Goal: Transaction & Acquisition: Subscribe to service/newsletter

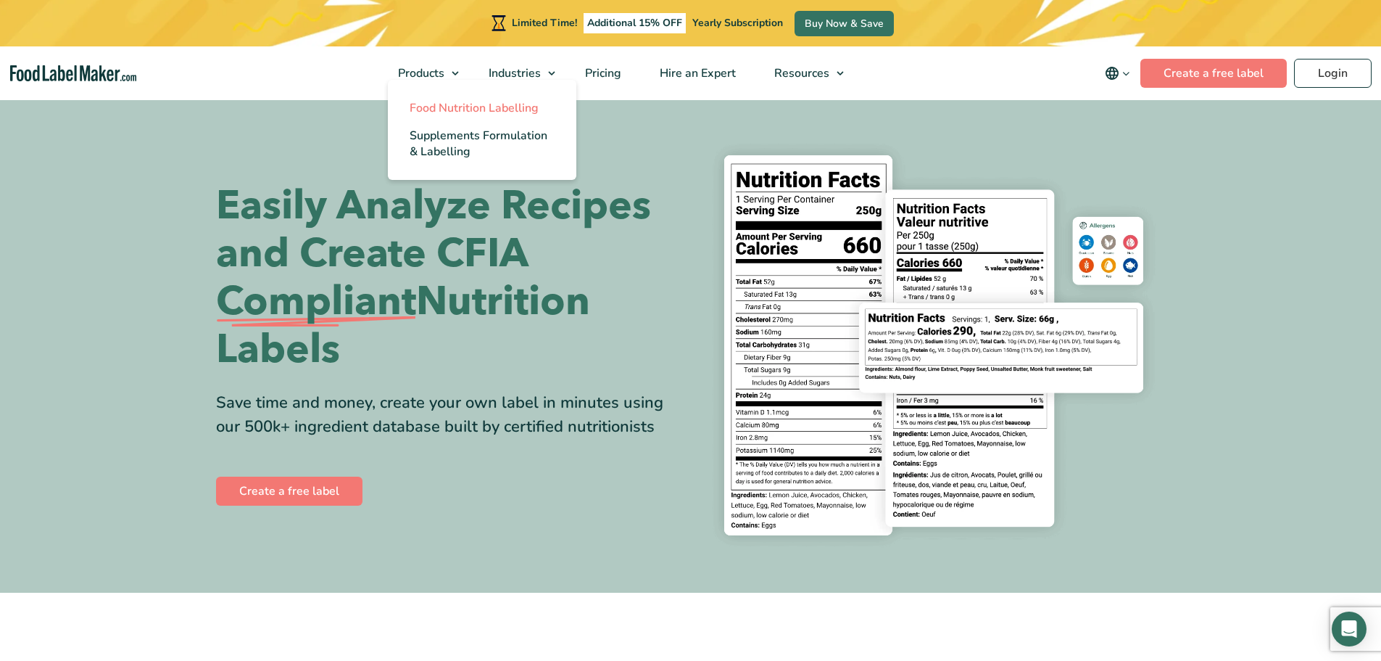
click at [443, 109] on span "Food Nutrition Labelling" at bounding box center [474, 108] width 129 height 16
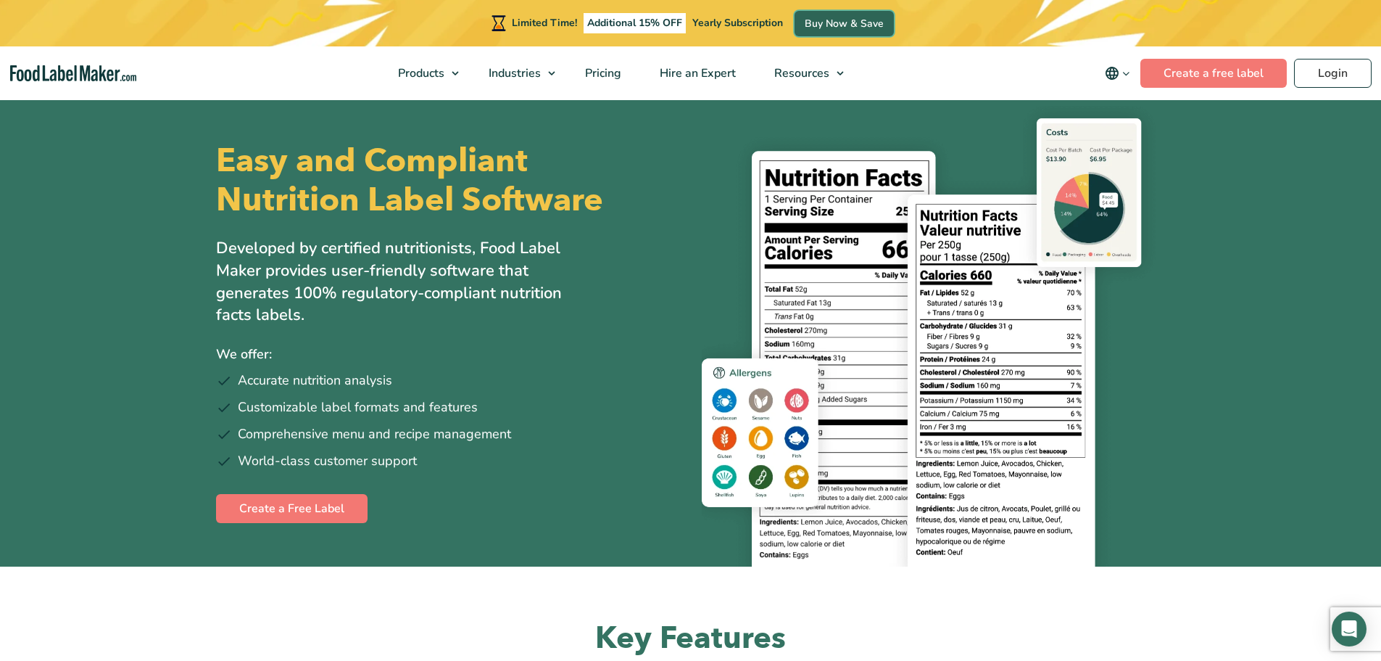
click at [832, 25] on link "Buy Now & Save" at bounding box center [844, 23] width 99 height 25
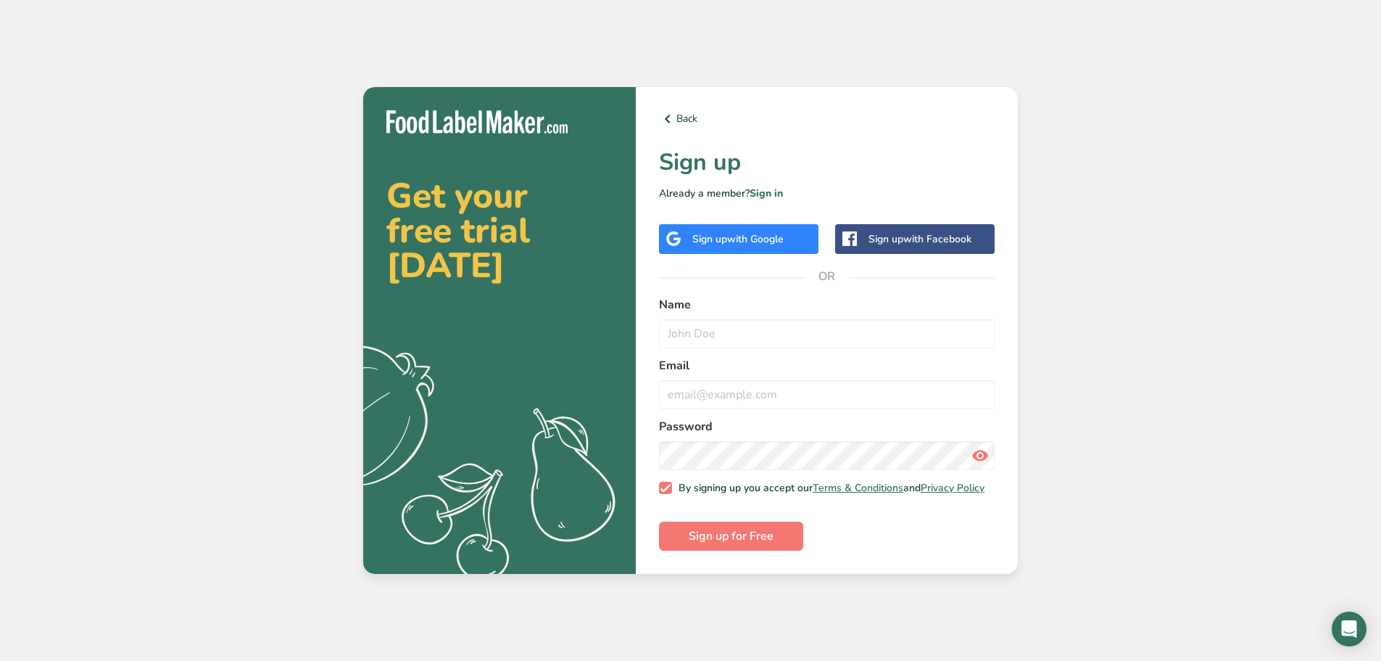
click at [774, 233] on span "with Google" at bounding box center [755, 239] width 57 height 14
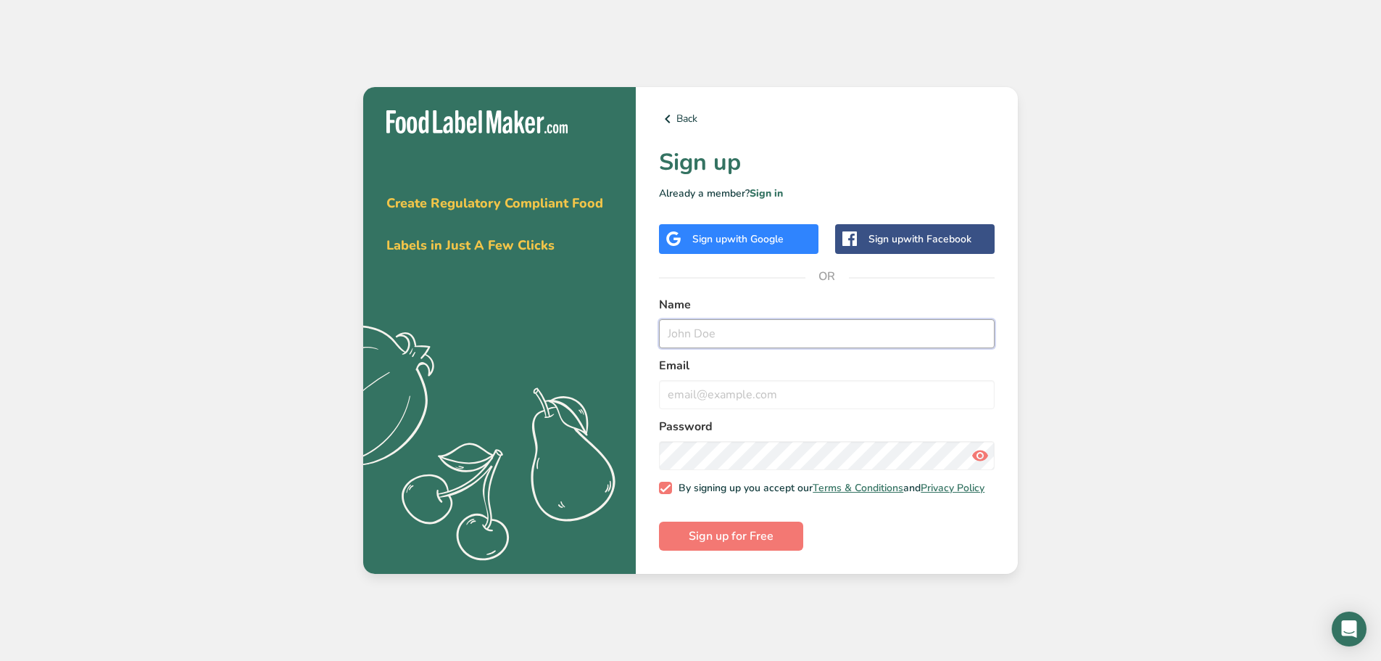
click at [759, 334] on input "text" at bounding box center [827, 333] width 336 height 29
type input "Ferme"
type input "dobrina@kheopsinternational.ca"
click at [745, 533] on span "Sign up for Free" at bounding box center [731, 535] width 85 height 17
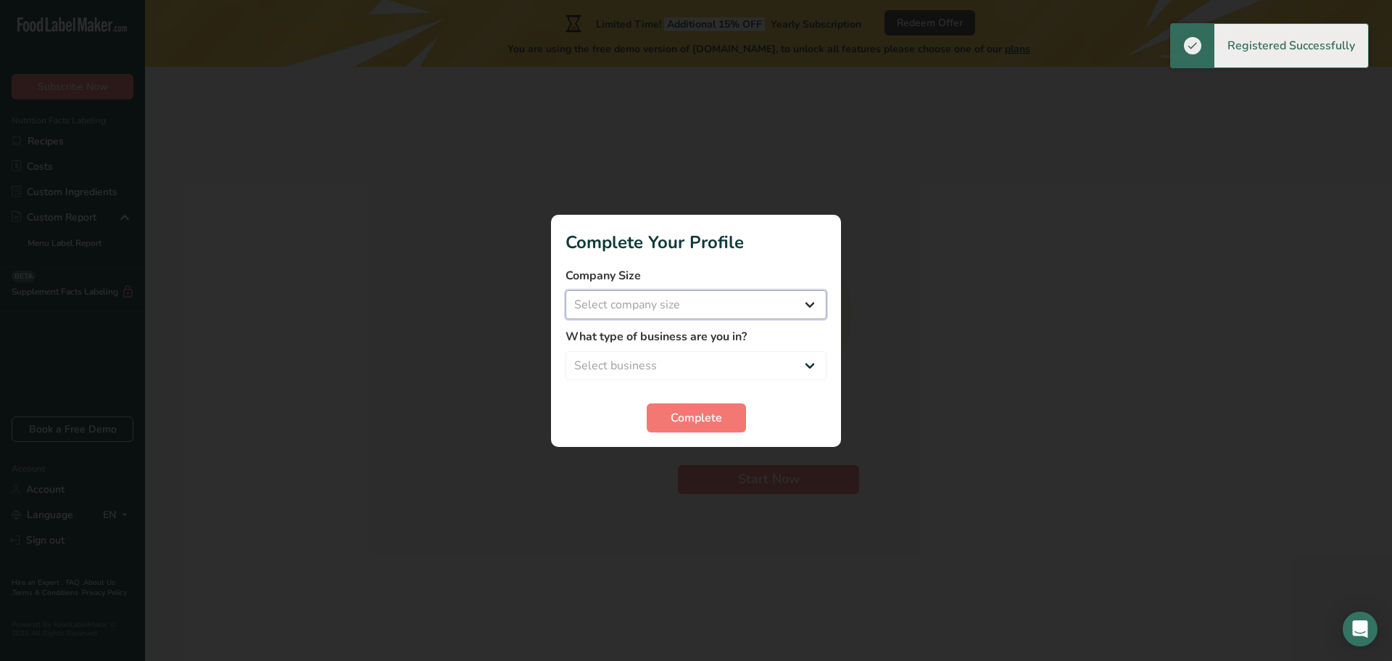
click at [737, 305] on select "Select company size Fewer than 10 Employees 10 to 50 Employees 51 to 500 Employ…" at bounding box center [696, 304] width 261 height 29
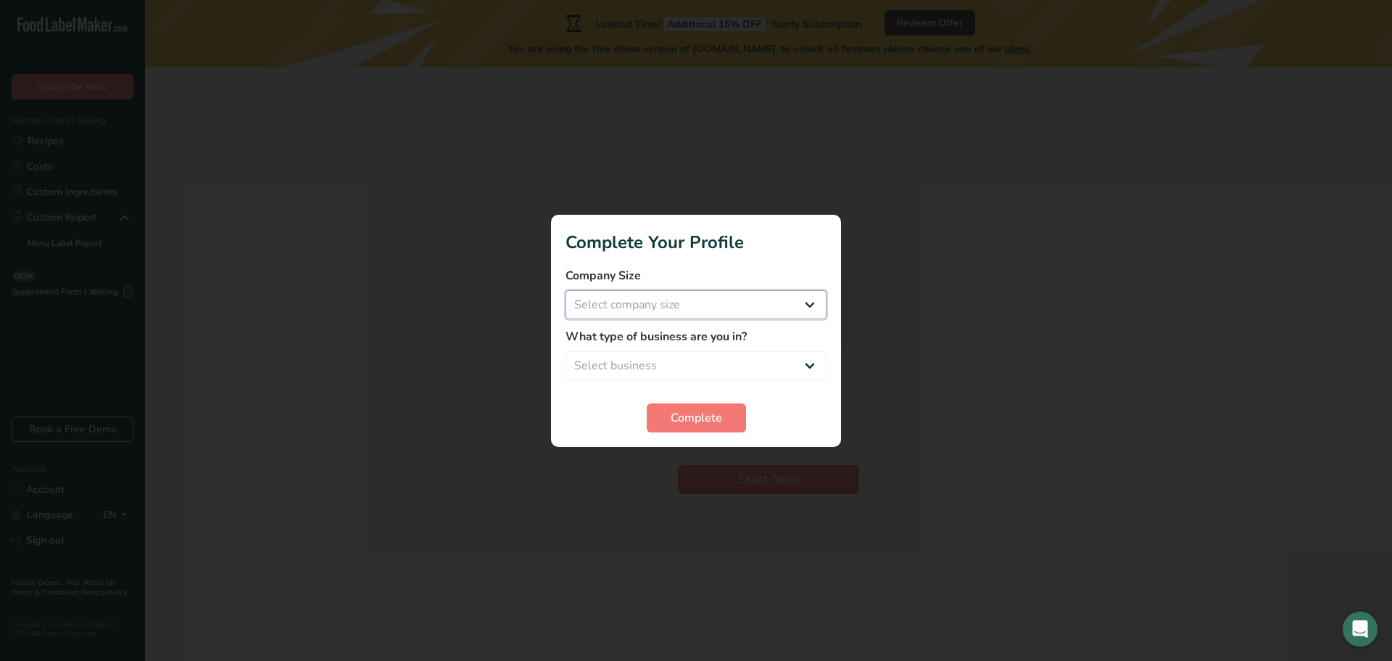
select select "1"
click at [566, 290] on select "Select company size Fewer than 10 Employees 10 to 50 Employees 51 to 500 Employ…" at bounding box center [696, 304] width 261 height 29
click at [742, 361] on select "Select business Packaged Food Manufacturer Restaurant & Cafe Bakery Meal Plans …" at bounding box center [696, 365] width 261 height 29
select select "8"
click at [566, 351] on select "Select business Packaged Food Manufacturer Restaurant & Cafe Bakery Meal Plans …" at bounding box center [696, 365] width 261 height 29
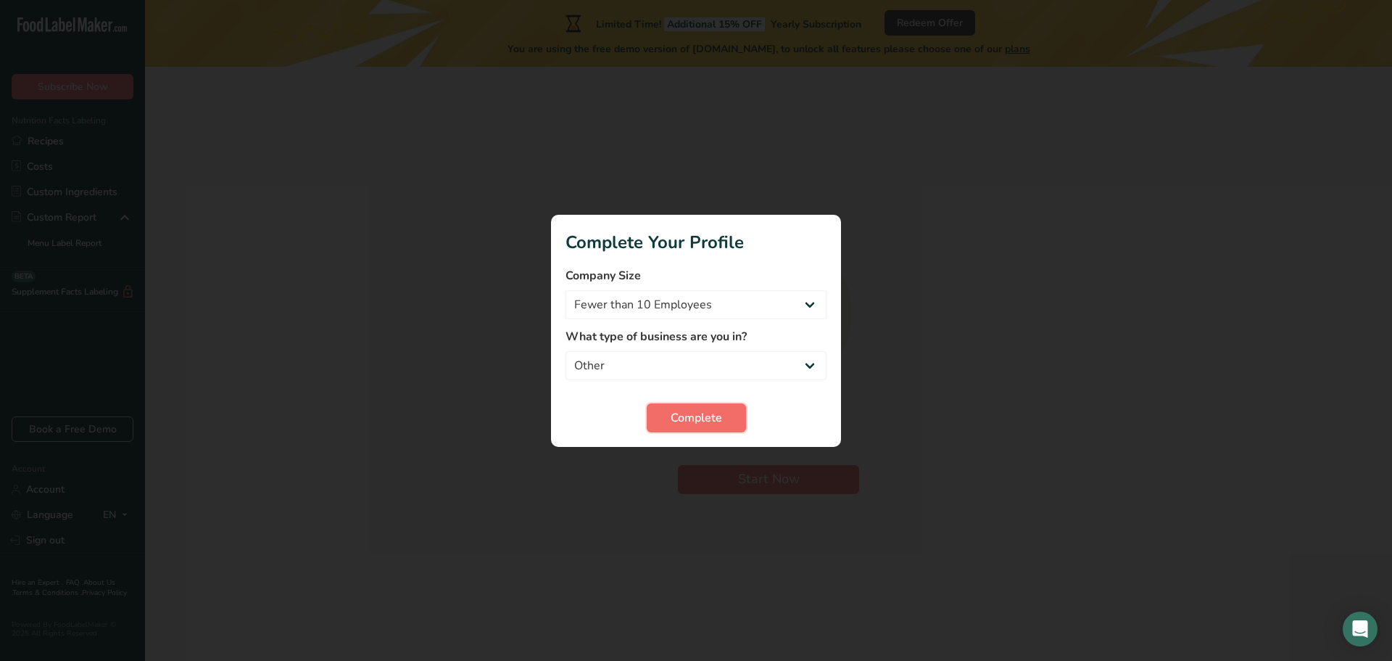
click at [692, 427] on button "Complete" at bounding box center [696, 417] width 99 height 29
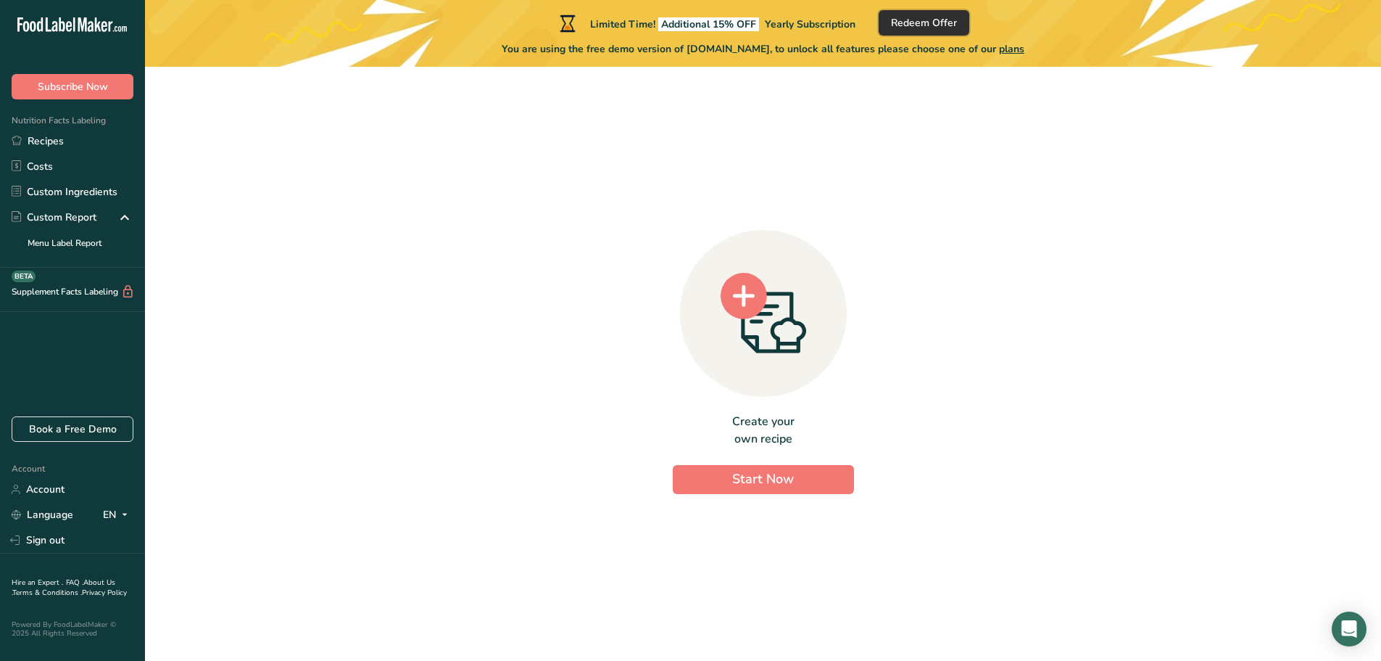
click at [914, 25] on span "Redeem Offer" at bounding box center [924, 22] width 66 height 15
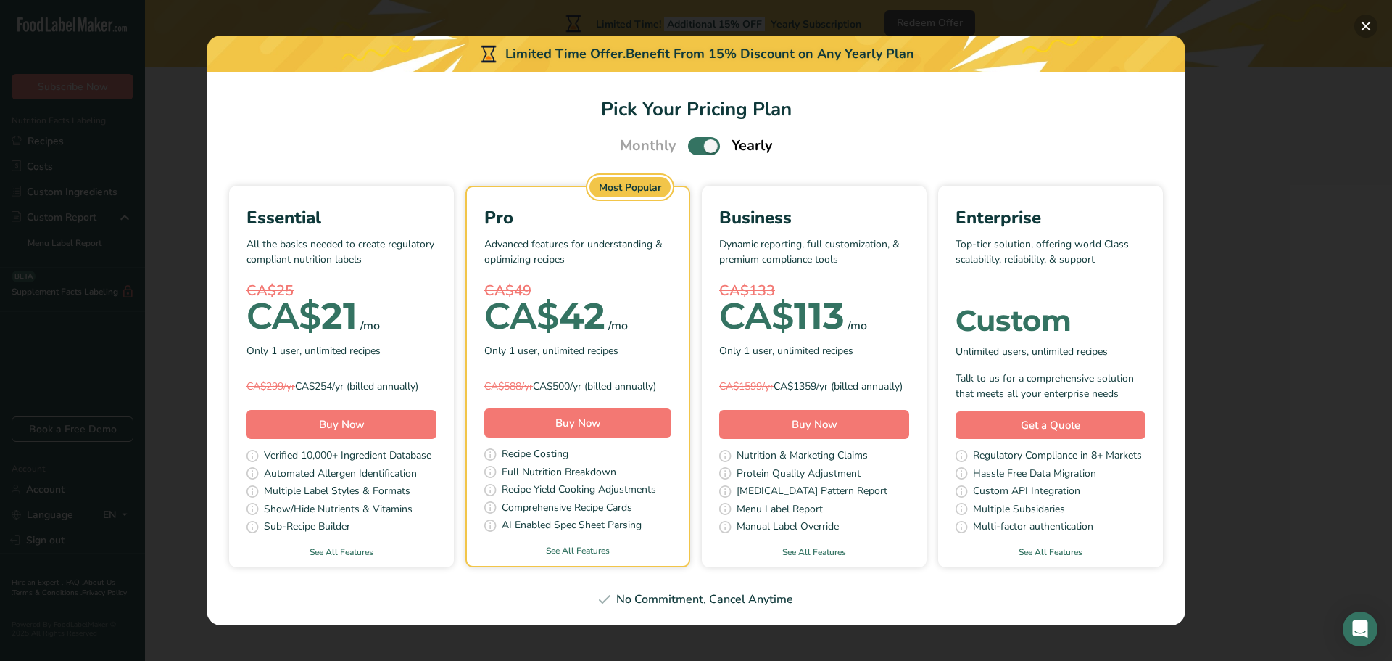
click at [1368, 24] on button "Pick Your Pricing Plan Modal" at bounding box center [1365, 26] width 23 height 23
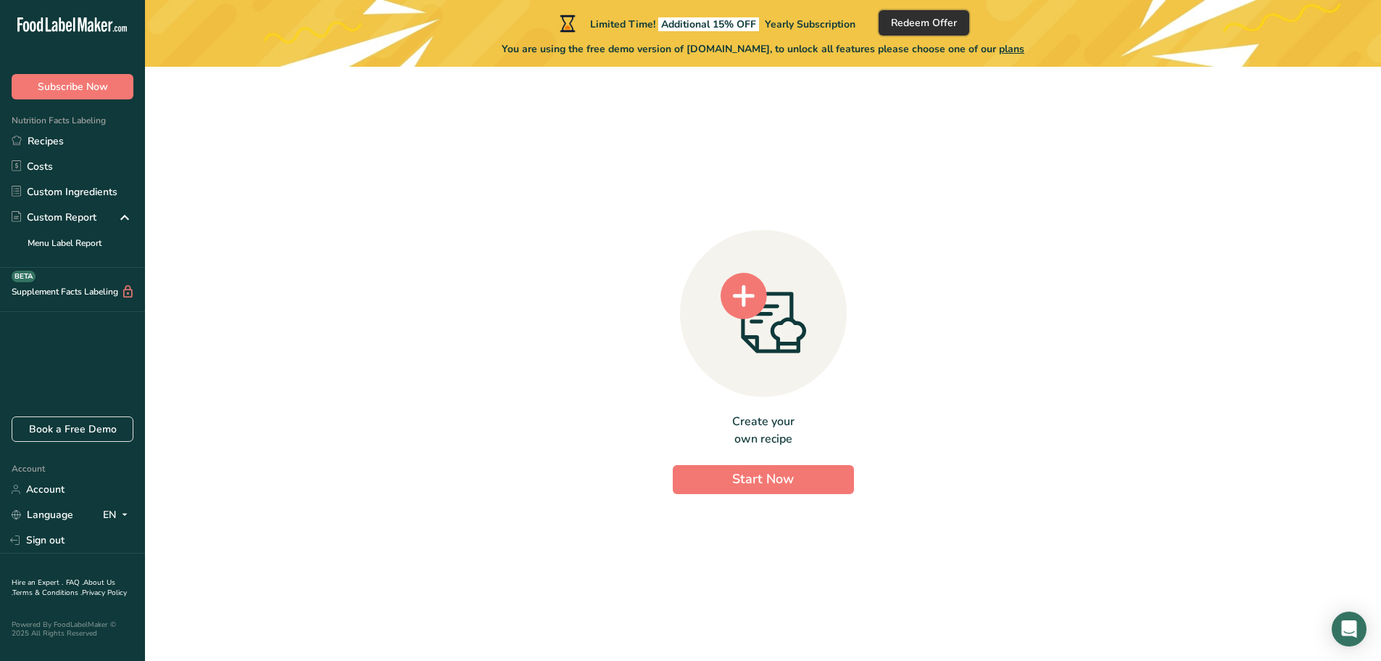
click at [892, 16] on button "Redeem Offer" at bounding box center [924, 22] width 91 height 25
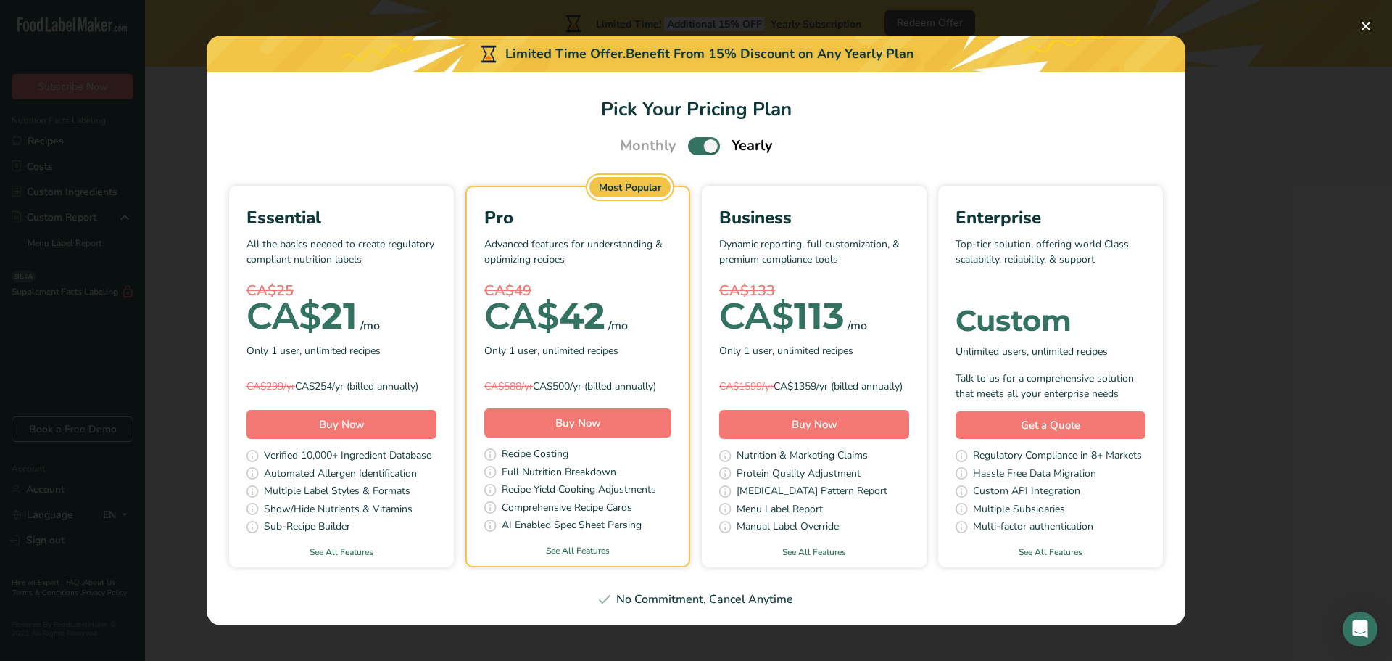
click at [396, 219] on div "Essential" at bounding box center [342, 217] width 190 height 26
click at [344, 313] on div "CA$ 21" at bounding box center [302, 316] width 111 height 29
click at [1368, 24] on button "Pick Your Pricing Plan Modal" at bounding box center [1365, 26] width 23 height 23
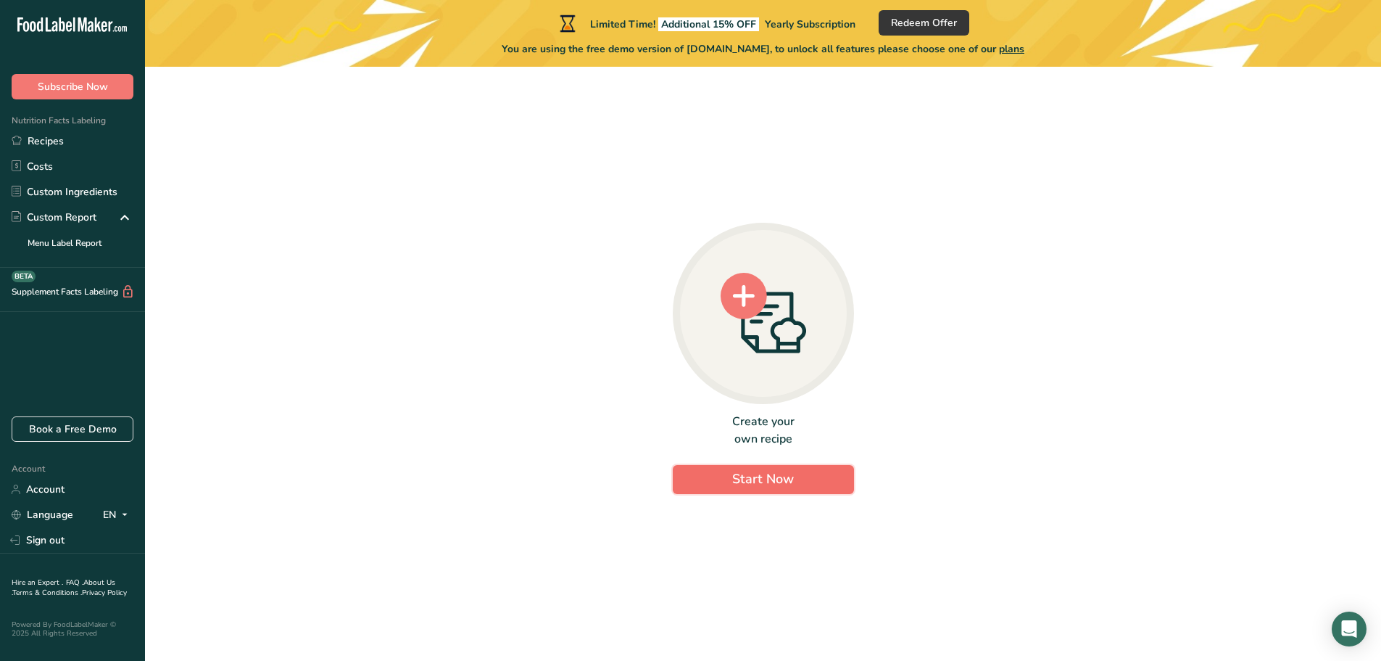
click at [761, 477] on span "Start Now" at bounding box center [763, 478] width 62 height 17
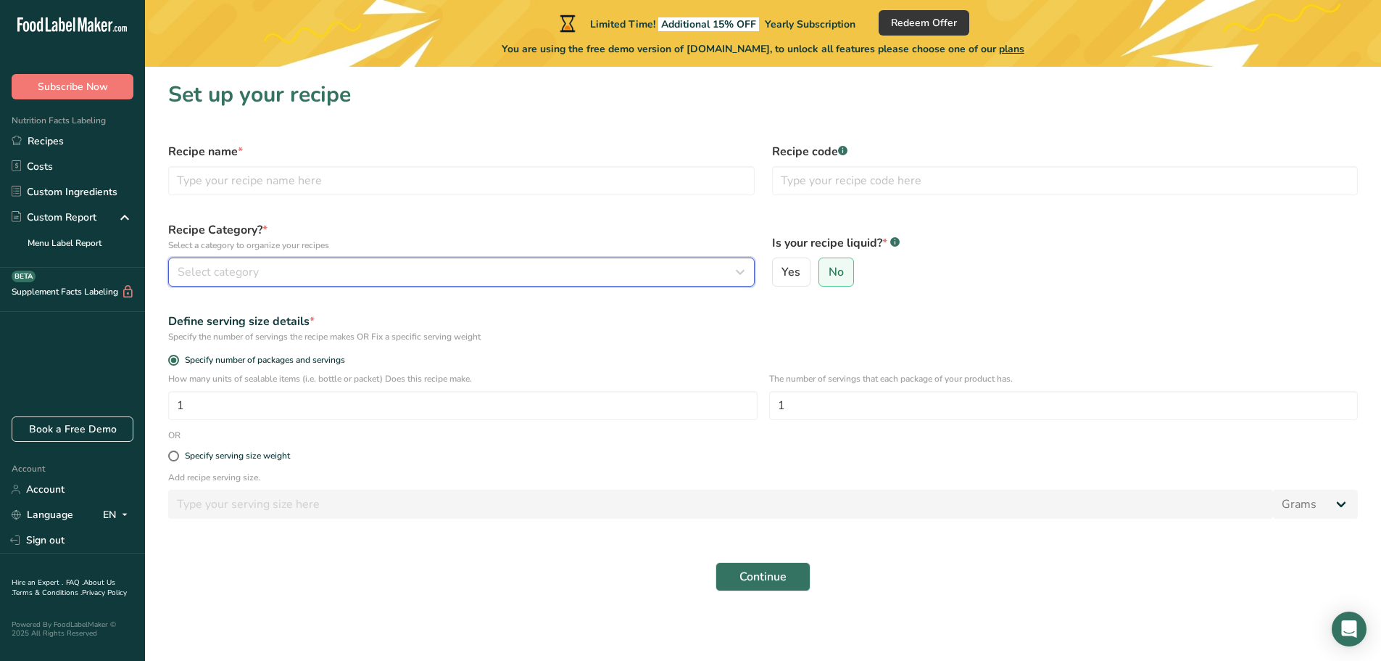
click at [305, 275] on div "Select category" at bounding box center [457, 271] width 559 height 17
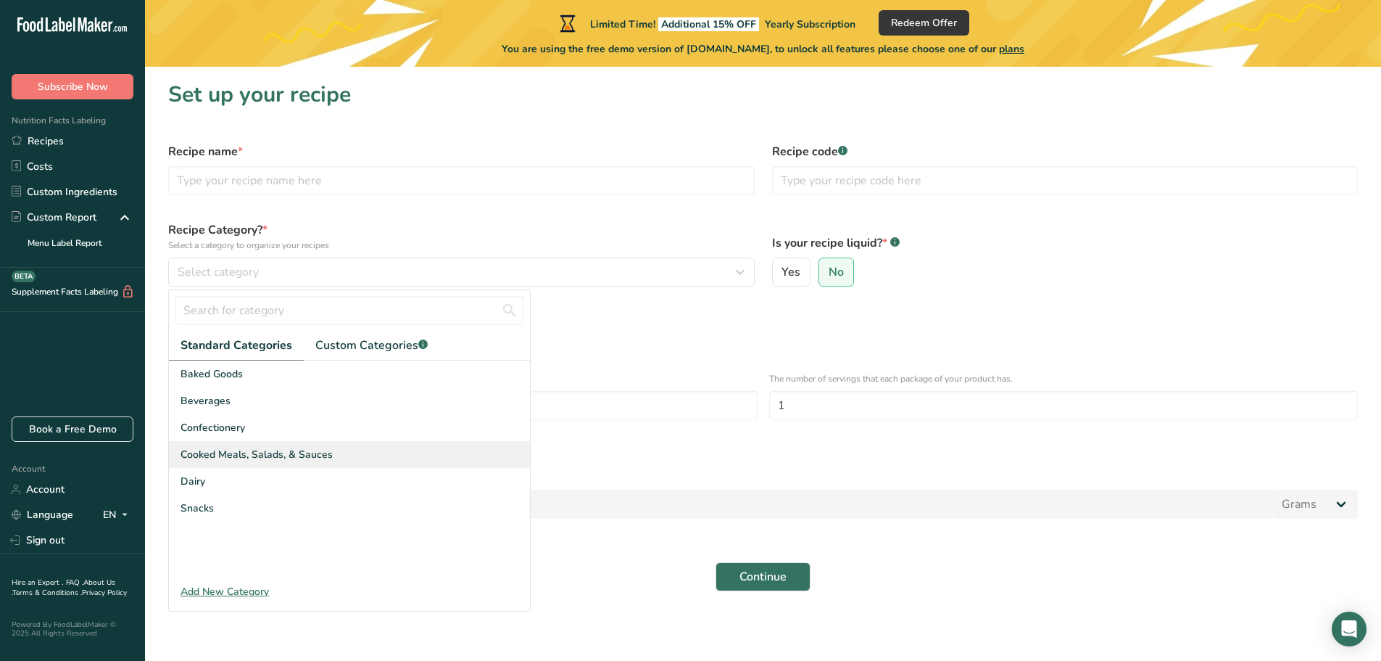
click at [225, 460] on span "Cooked Meals, Salads, & Sauces" at bounding box center [257, 454] width 152 height 15
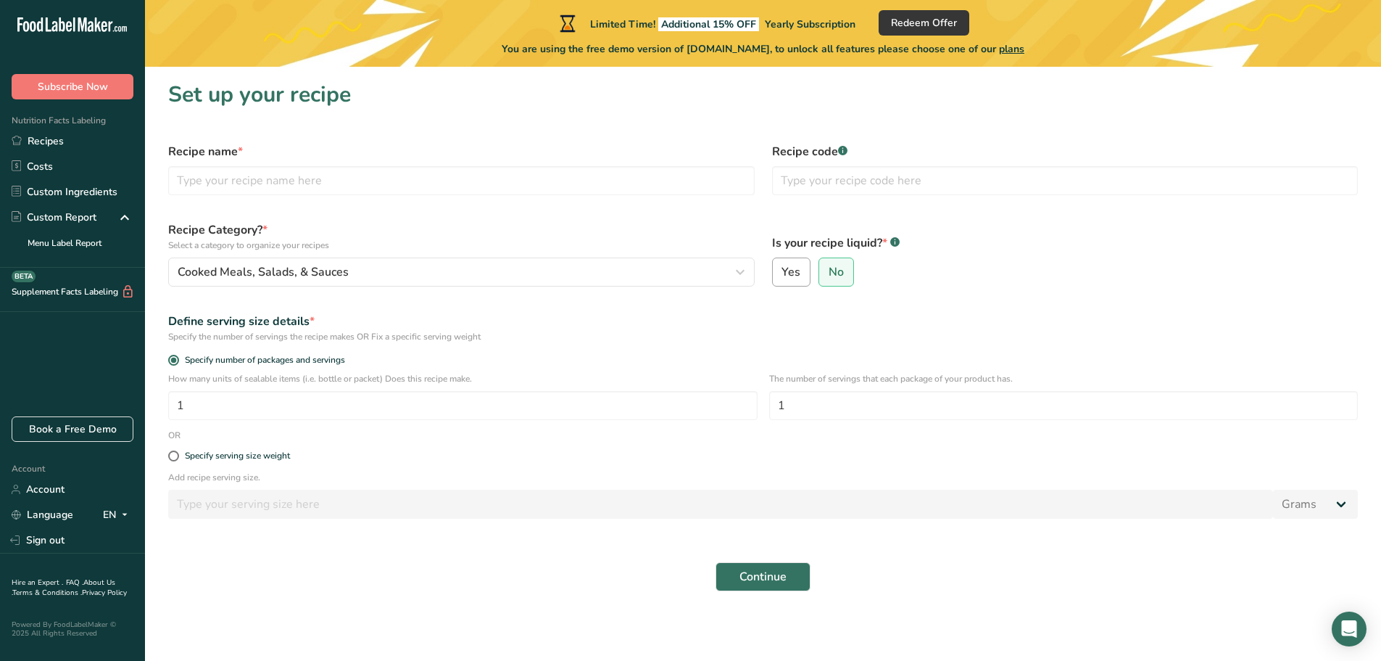
click at [787, 271] on span "Yes" at bounding box center [791, 272] width 19 height 15
click at [782, 271] on input "Yes" at bounding box center [777, 272] width 9 height 9
radio input "true"
radio input "false"
select select "22"
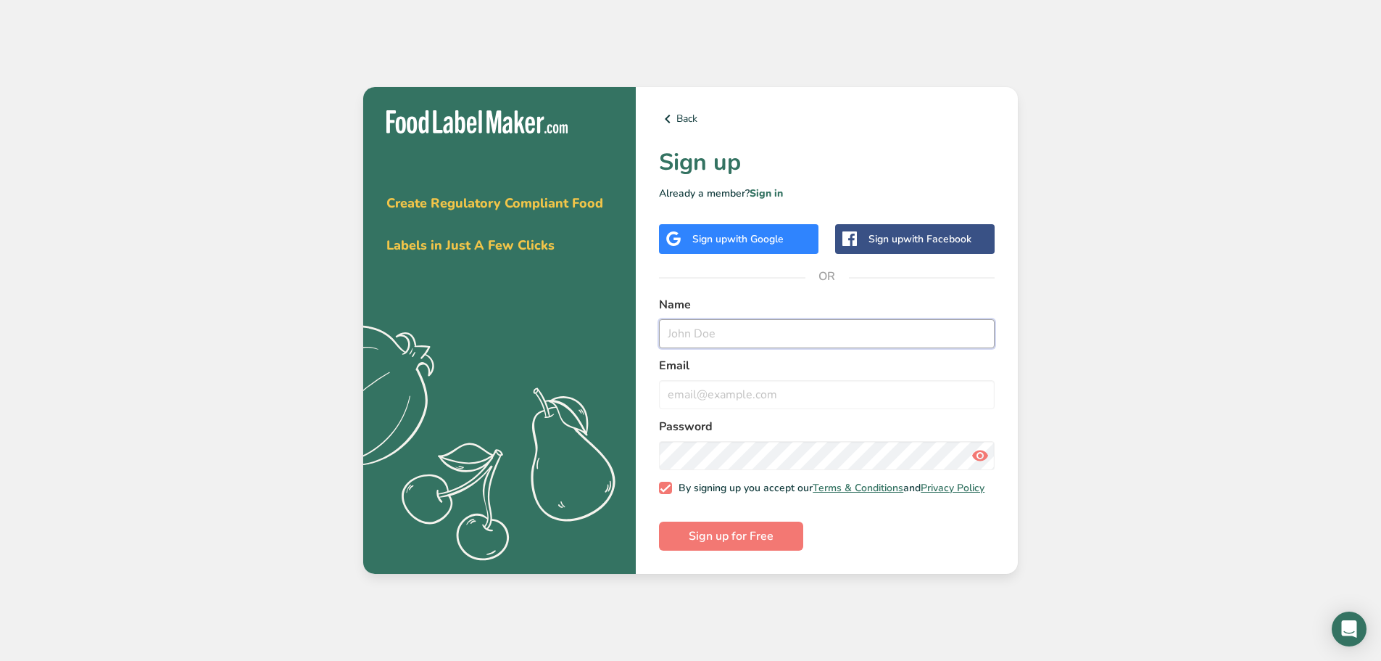
click at [766, 324] on input "text" at bounding box center [827, 333] width 336 height 29
type input "dobrina@kheopsinternational.ca"
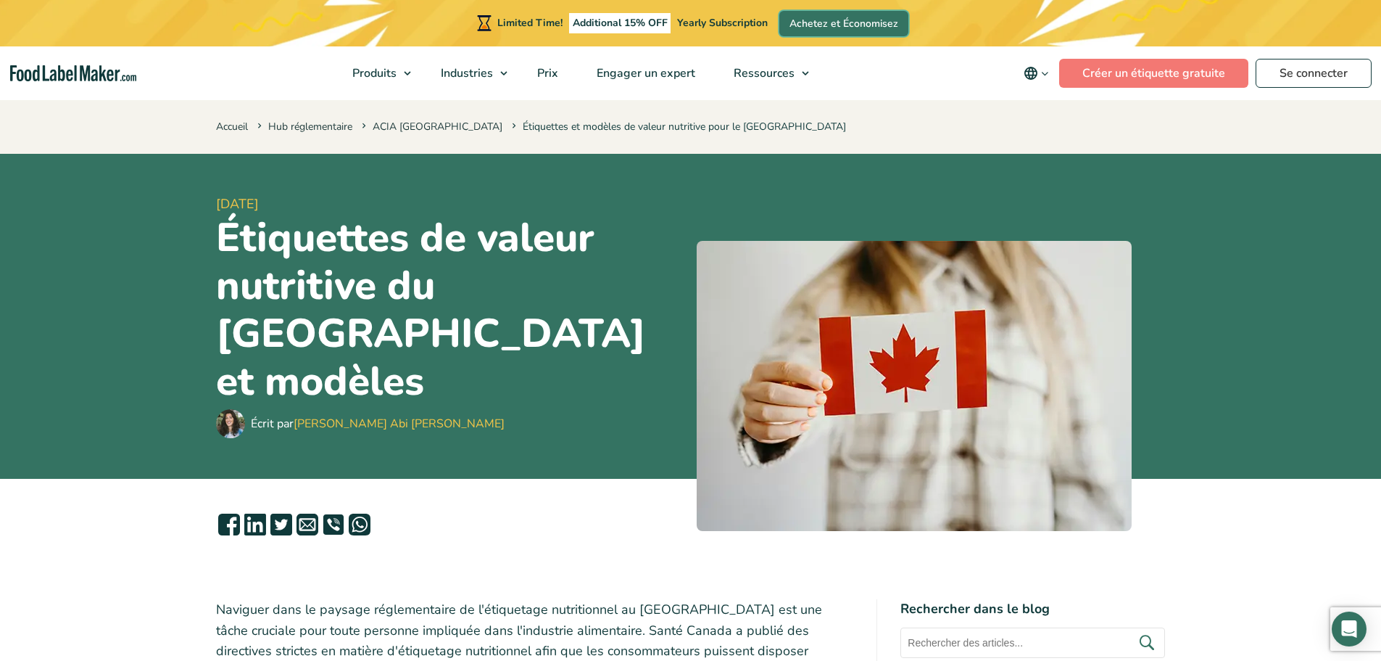
drag, startPoint x: 830, startPoint y: 25, endPoint x: 819, endPoint y: 51, distance: 28.6
click at [830, 25] on link "Achetez et Économisez" at bounding box center [843, 23] width 129 height 25
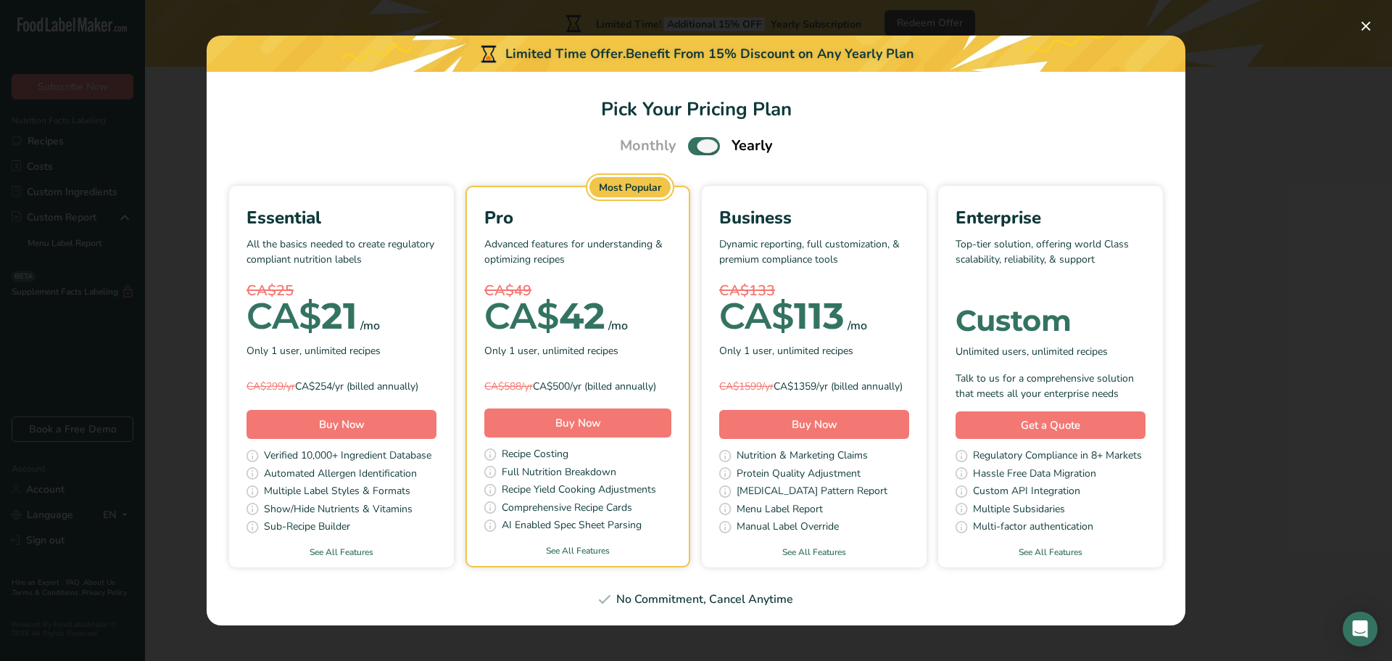
click at [699, 140] on span "Pick Your Pricing Plan Modal" at bounding box center [704, 146] width 32 height 18
click at [697, 141] on input "Pick Your Pricing Plan Modal" at bounding box center [692, 145] width 9 height 9
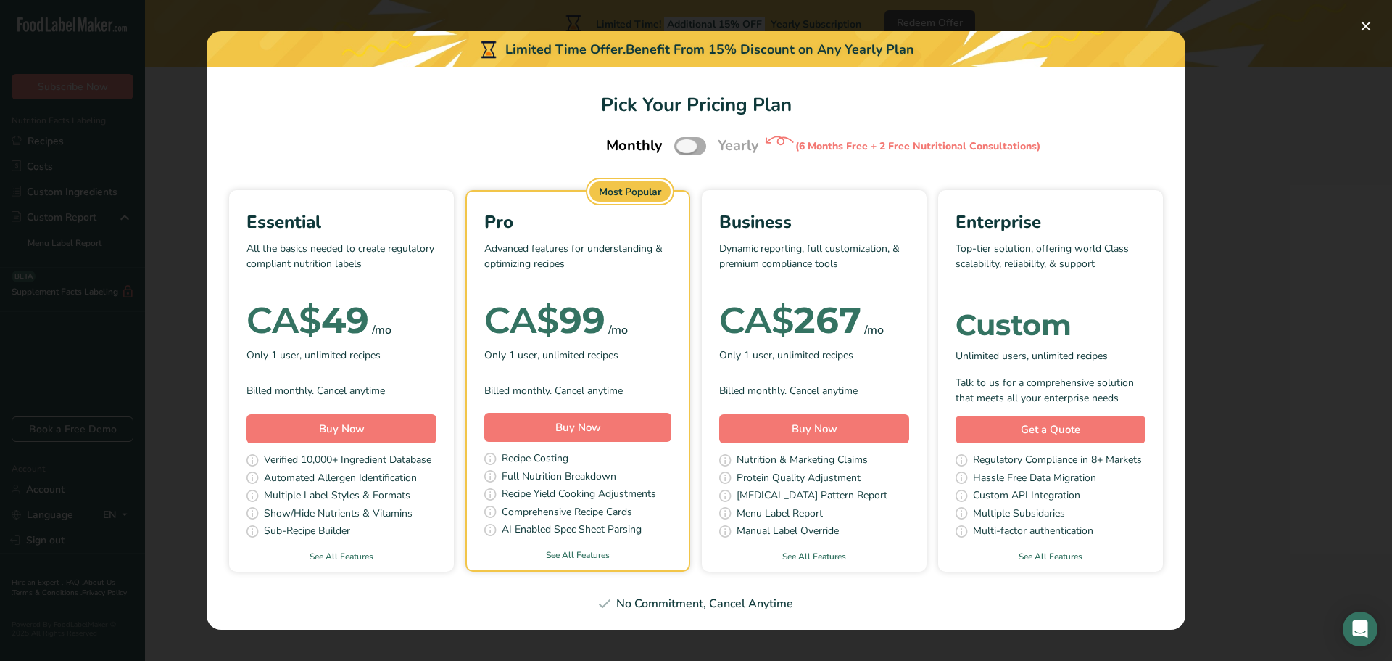
click at [700, 144] on span "Pick Your Pricing Plan Modal" at bounding box center [690, 146] width 32 height 18
click at [684, 144] on input "Pick Your Pricing Plan Modal" at bounding box center [678, 145] width 9 height 9
checkbox input "true"
